Goal: Task Accomplishment & Management: Use online tool/utility

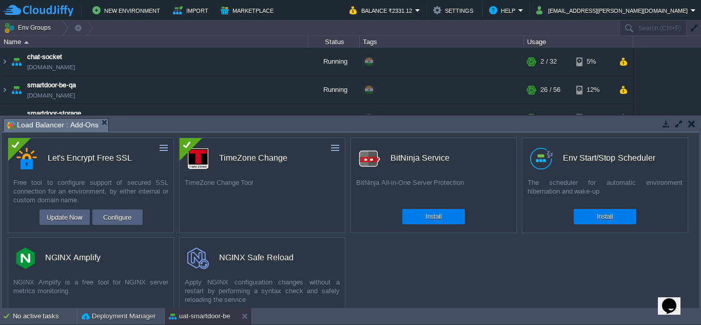
scroll to position [95, 0]
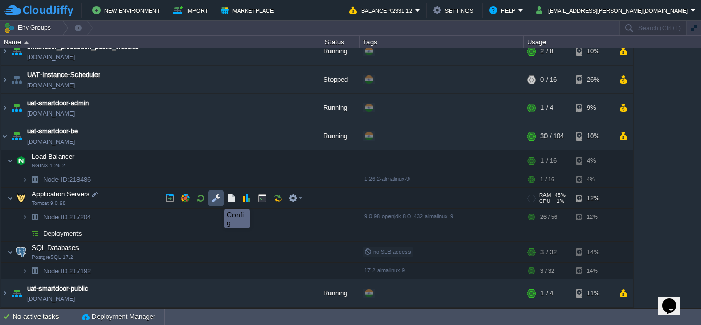
click at [216, 200] on button "button" at bounding box center [215, 197] width 9 height 9
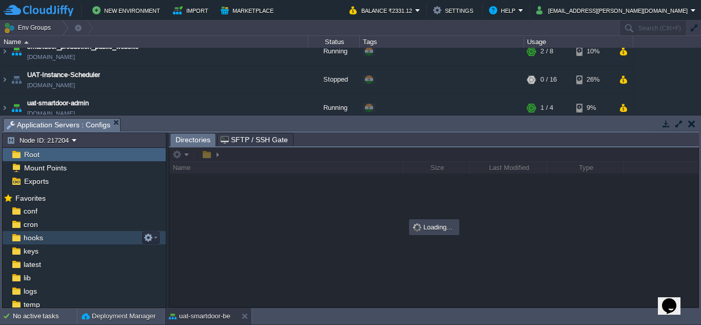
scroll to position [28, 0]
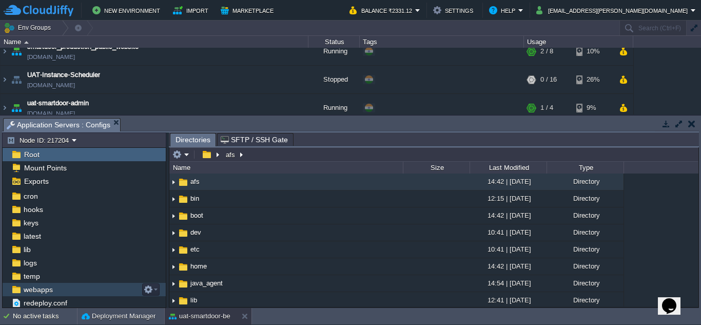
click at [56, 288] on div "webapps" at bounding box center [84, 289] width 163 height 13
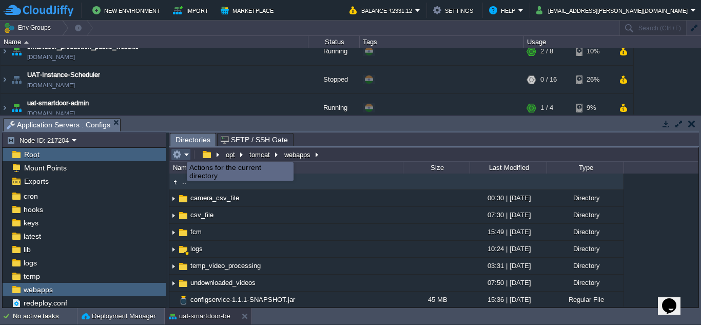
click at [179, 153] on button "button" at bounding box center [176, 154] width 9 height 9
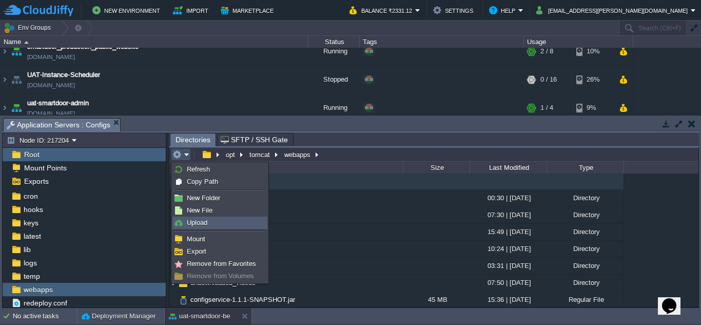
click at [207, 219] on span "Upload" at bounding box center [197, 223] width 21 height 8
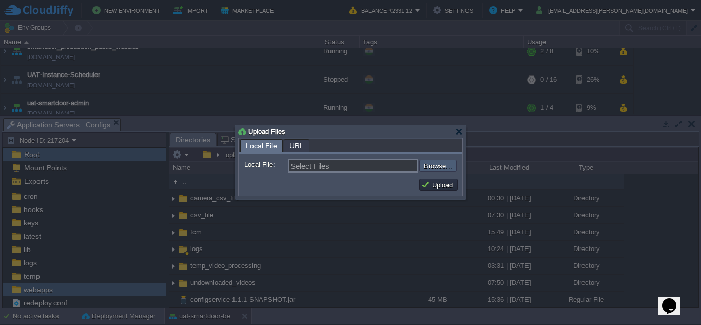
click at [439, 166] on input "file" at bounding box center [392, 166] width 130 height 12
type input "C:\fakepath\smartdoor-adminservice-1.1.1-SNAPSHOT.jar"
type input "smartdoor-adminservice-1.1.1-SNAPSHOT.jar"
click at [436, 183] on button "Upload" at bounding box center [438, 184] width 34 height 9
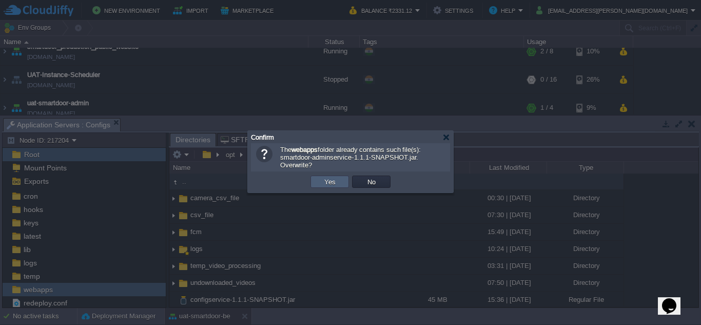
click at [319, 183] on td "Yes" at bounding box center [329, 181] width 38 height 12
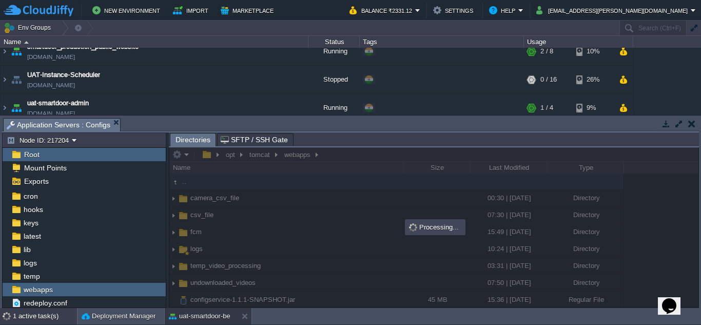
click at [22, 315] on div "1 active task(s)" at bounding box center [45, 316] width 64 height 16
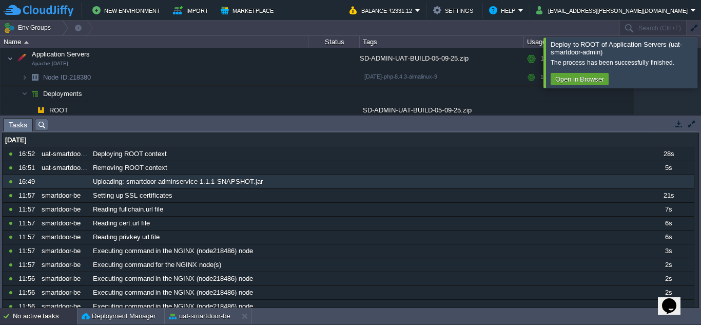
scroll to position [0, 0]
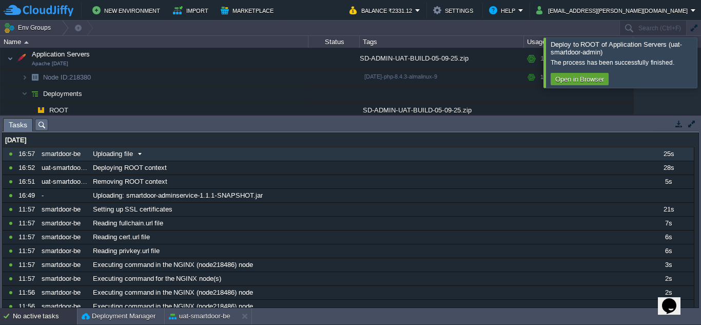
click at [191, 154] on div "Uploading file" at bounding box center [366, 153] width 552 height 13
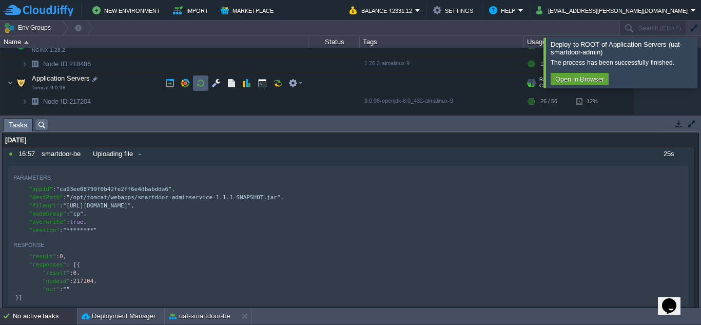
scroll to position [280, 0]
click at [260, 86] on button "button" at bounding box center [262, 83] width 9 height 9
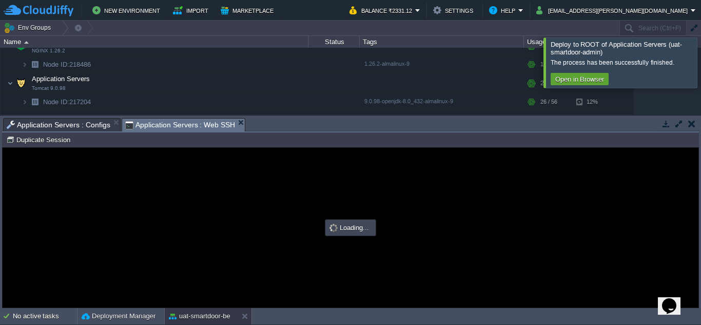
scroll to position [0, 0]
type input "#000000"
